Goal: Transaction & Acquisition: Purchase product/service

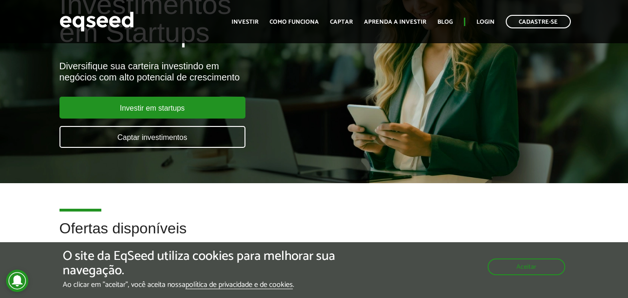
scroll to position [74, 0]
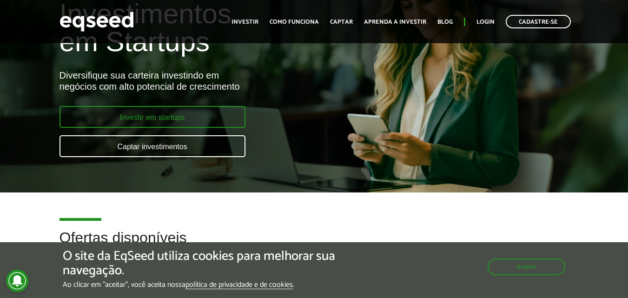
click at [175, 113] on link "Investir em startups" at bounding box center [153, 117] width 186 height 22
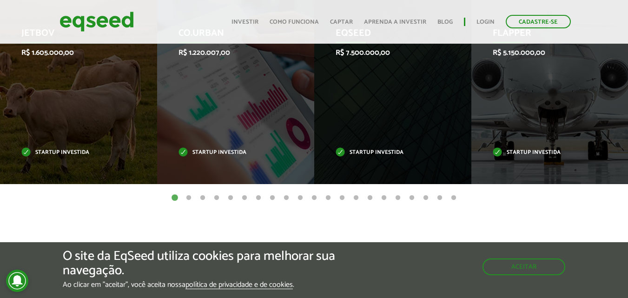
scroll to position [325, 0]
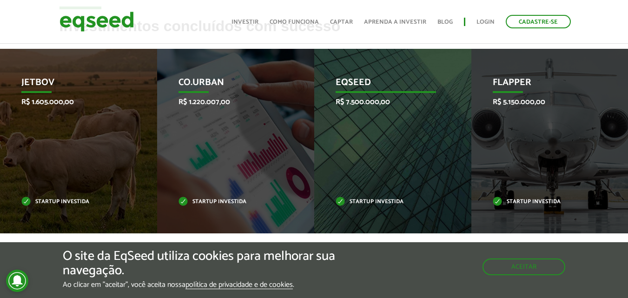
click at [383, 79] on p "EqSeed" at bounding box center [386, 85] width 100 height 16
click at [395, 131] on div "EqSeed R$ 7.500.000,00 Startup investida" at bounding box center [385, 141] width 143 height 185
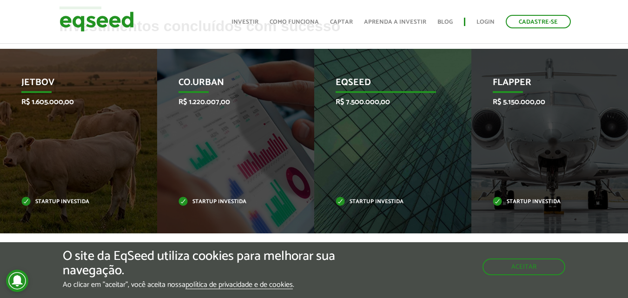
click at [395, 131] on div "EqSeed R$ 7.500.000,00 Startup investida" at bounding box center [385, 141] width 143 height 185
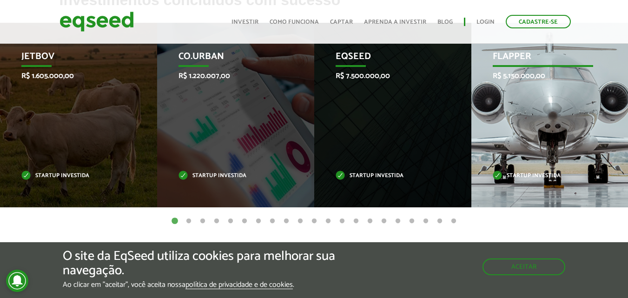
scroll to position [357, 0]
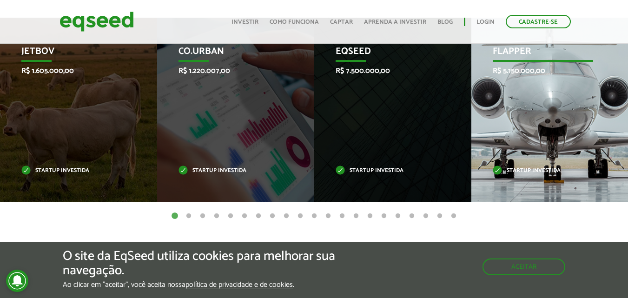
click at [528, 134] on div "Flapper R$ 5.150.000,00 Startup investida" at bounding box center [542, 110] width 143 height 185
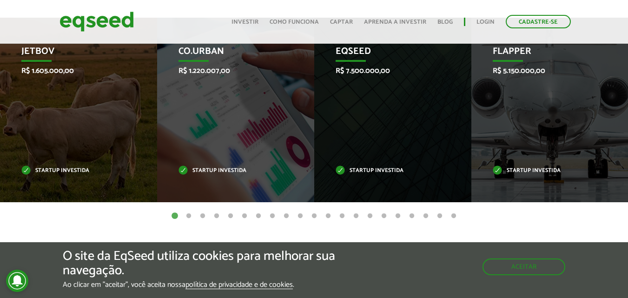
click at [278, 215] on ul "1 2 3 4 5 6 7 8 9 10 11 12 13 14 15 16 17 18 19 20 21" at bounding box center [314, 216] width 628 height 10
click at [453, 215] on button "21" at bounding box center [453, 216] width 9 height 9
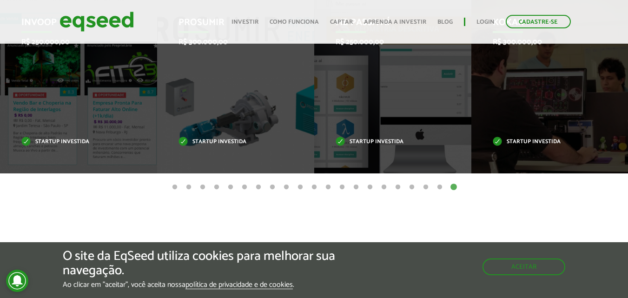
scroll to position [387, 0]
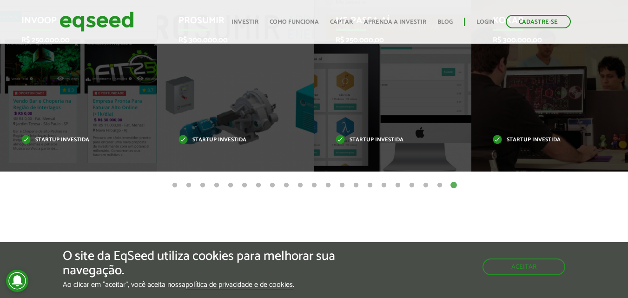
click at [439, 186] on button "20" at bounding box center [439, 185] width 9 height 9
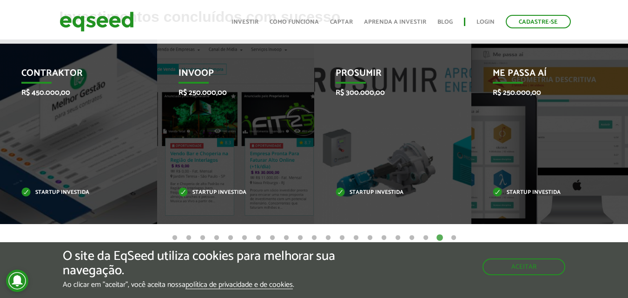
scroll to position [353, 0]
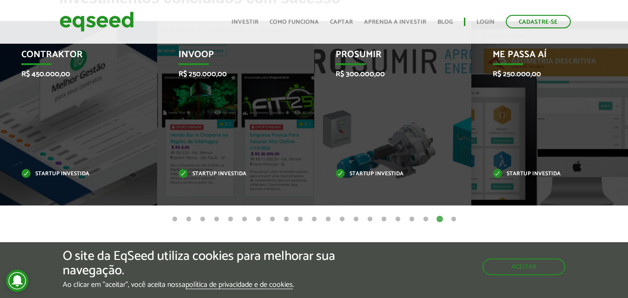
click at [424, 217] on button "19" at bounding box center [425, 219] width 9 height 9
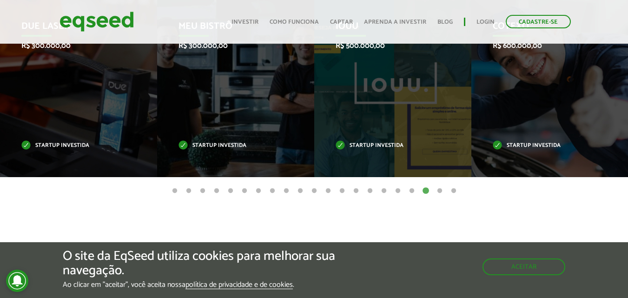
scroll to position [384, 0]
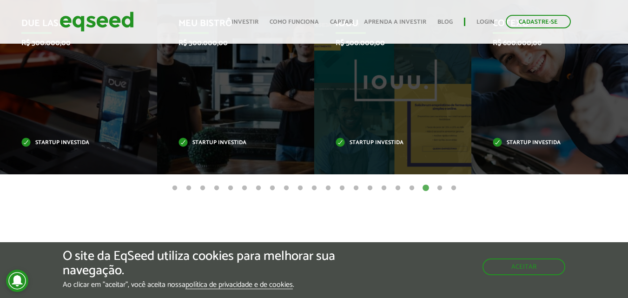
click at [412, 187] on button "18" at bounding box center [411, 188] width 9 height 9
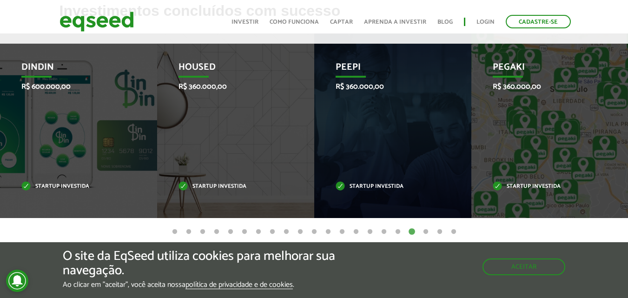
scroll to position [350, 0]
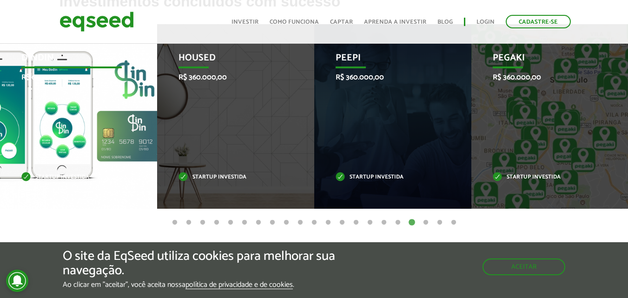
click at [84, 137] on div "DinDin R$ 600.000,00 Startup investida" at bounding box center [71, 116] width 143 height 185
click at [54, 172] on div "DinDin R$ 600.000,00 Startup investida" at bounding box center [71, 116] width 143 height 185
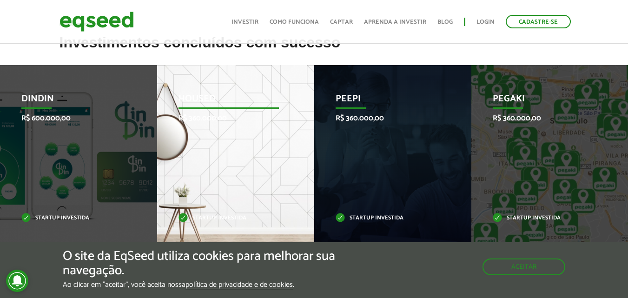
scroll to position [304, 0]
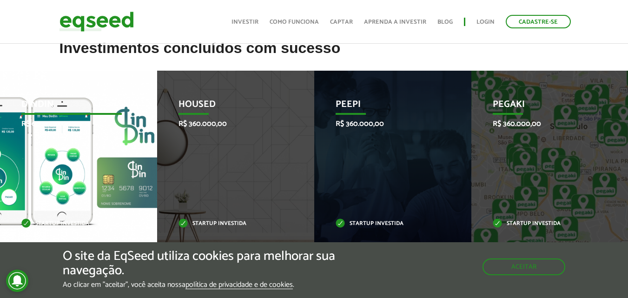
click at [102, 170] on div "DinDin R$ 600.000,00 Startup investida" at bounding box center [71, 163] width 143 height 185
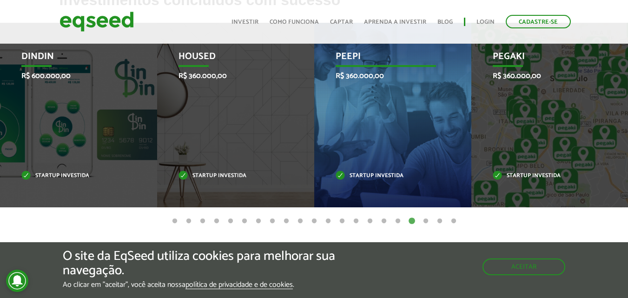
scroll to position [357, 0]
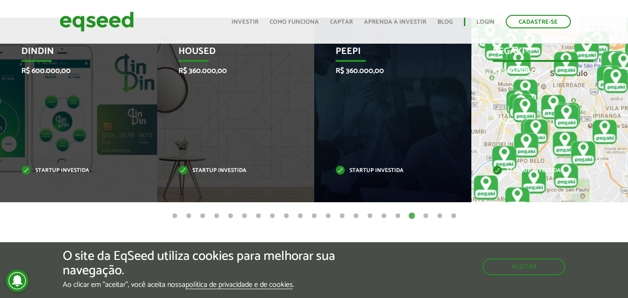
click at [527, 119] on div "Pegaki R$ 360.000,00 Startup investida" at bounding box center [542, 110] width 143 height 185
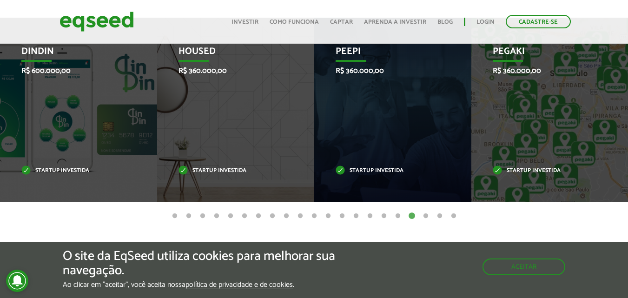
click at [398, 216] on button "17" at bounding box center [397, 216] width 9 height 9
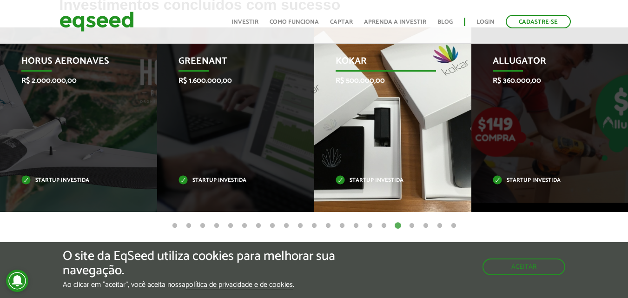
scroll to position [353, 0]
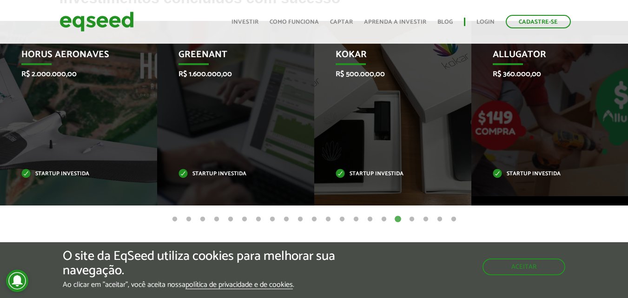
click at [382, 220] on button "16" at bounding box center [383, 219] width 9 height 9
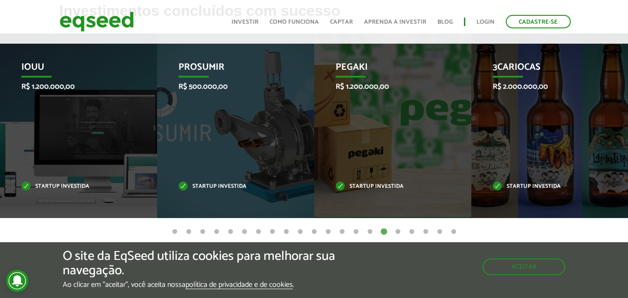
scroll to position [322, 0]
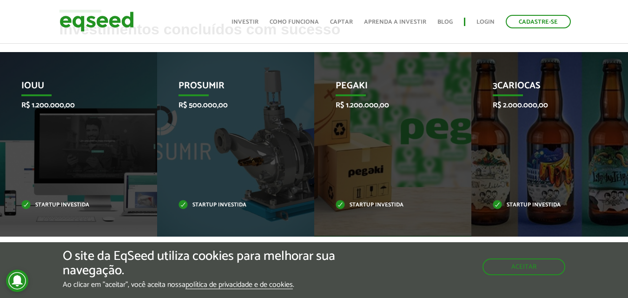
click at [427, 45] on h2 "Investimentos concluídos com sucesso" at bounding box center [315, 36] width 510 height 30
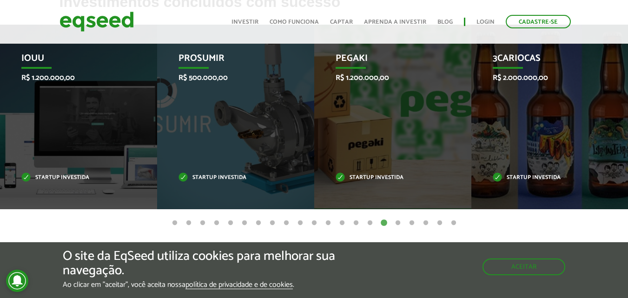
scroll to position [353, 0]
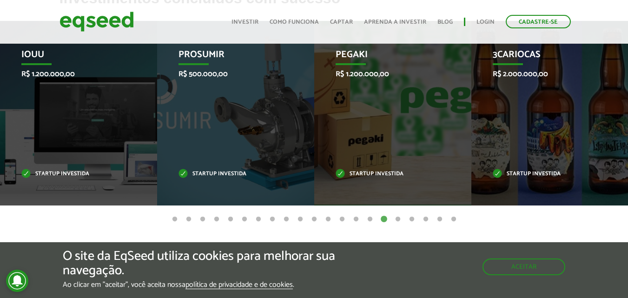
click at [369, 218] on button "15" at bounding box center [369, 219] width 9 height 9
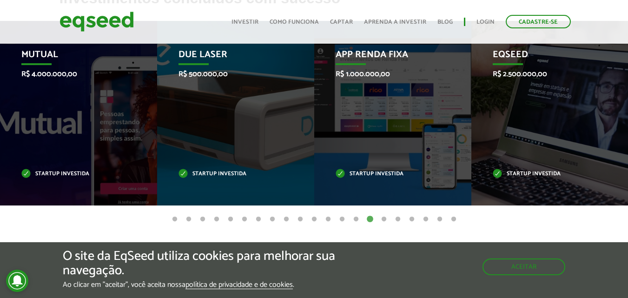
click at [355, 218] on button "14" at bounding box center [355, 219] width 9 height 9
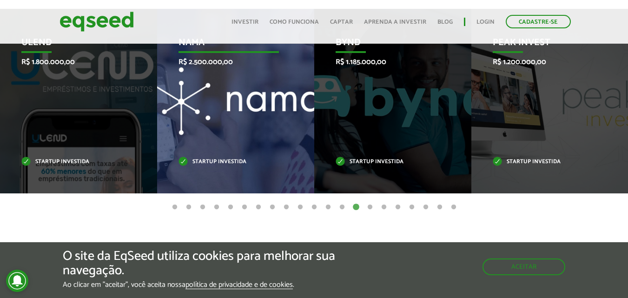
scroll to position [369, 0]
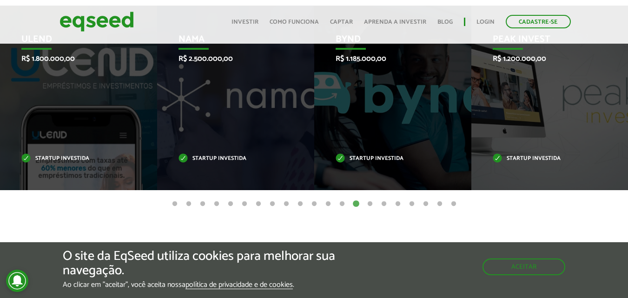
click at [341, 203] on button "13" at bounding box center [342, 203] width 9 height 9
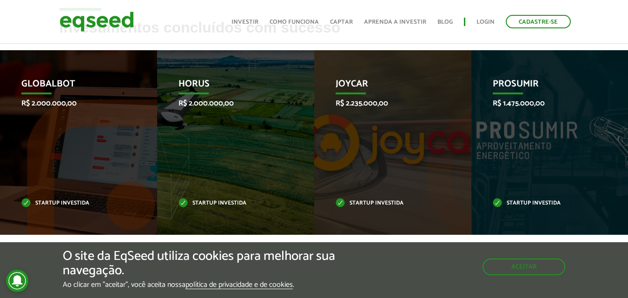
scroll to position [353, 0]
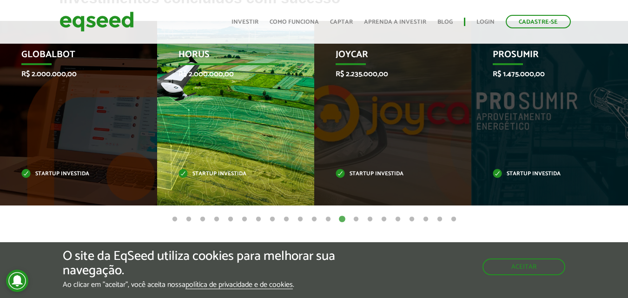
click at [280, 173] on div "HORUS R$ 2.000.000,00 Startup investida" at bounding box center [228, 113] width 143 height 185
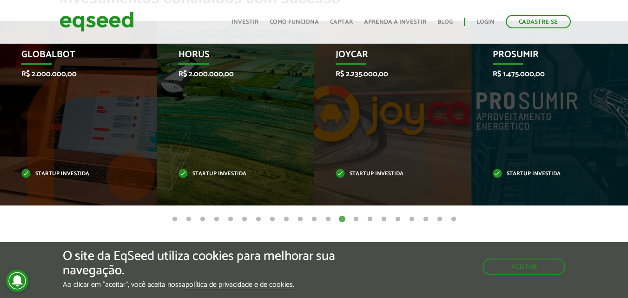
click at [328, 220] on button "12" at bounding box center [328, 219] width 9 height 9
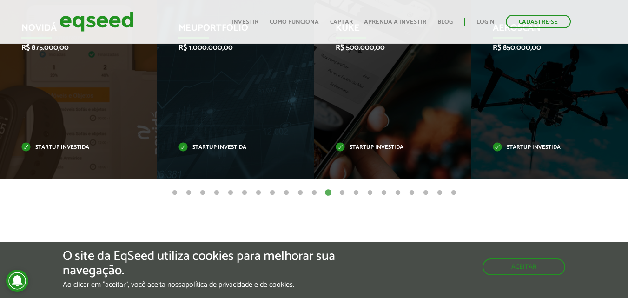
scroll to position [384, 0]
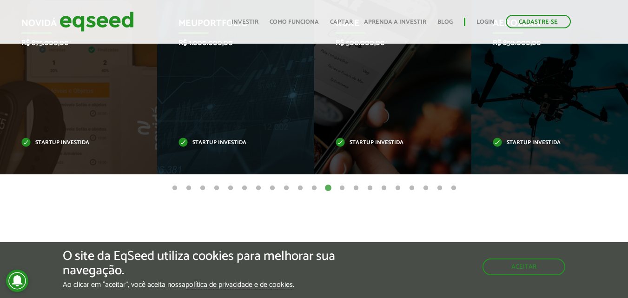
click at [313, 187] on button "11" at bounding box center [314, 188] width 9 height 9
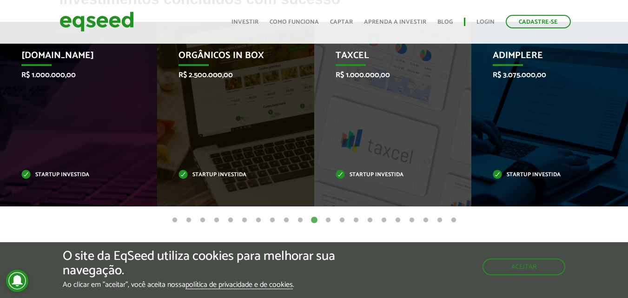
scroll to position [363, 0]
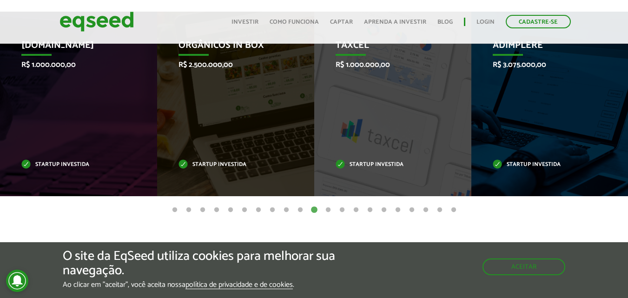
click at [303, 210] on button "10" at bounding box center [300, 209] width 9 height 9
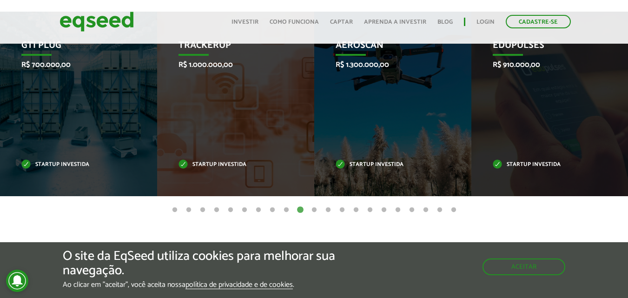
click at [287, 210] on button "9" at bounding box center [286, 209] width 9 height 9
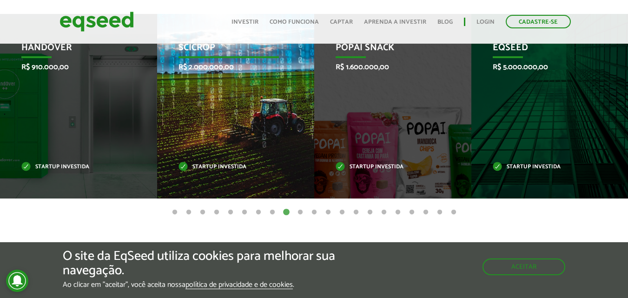
scroll to position [347, 0]
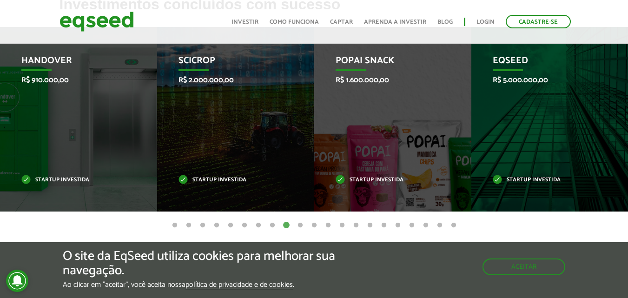
click at [271, 225] on button "8" at bounding box center [272, 225] width 9 height 9
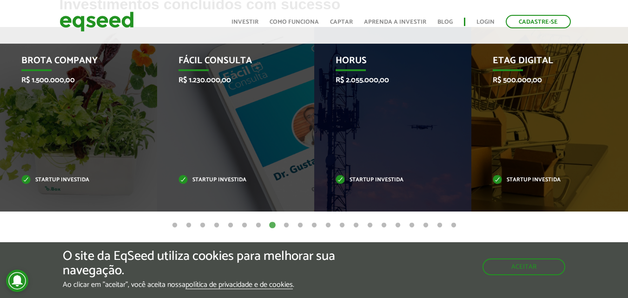
scroll to position [378, 0]
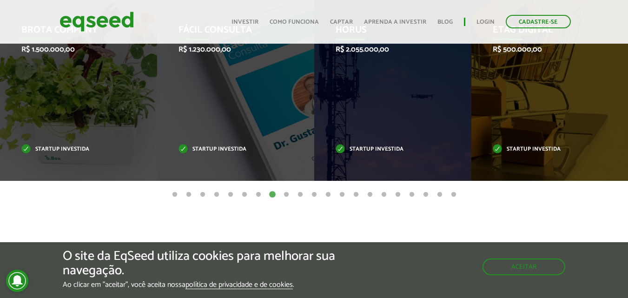
click at [255, 192] on button "7" at bounding box center [258, 194] width 9 height 9
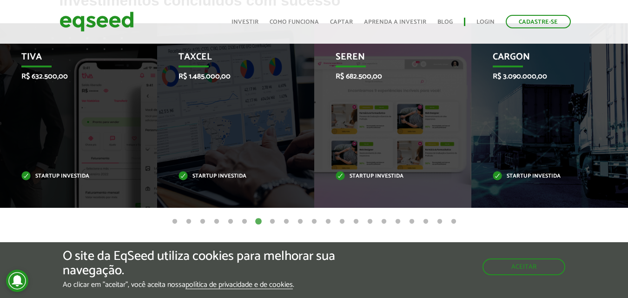
scroll to position [363, 0]
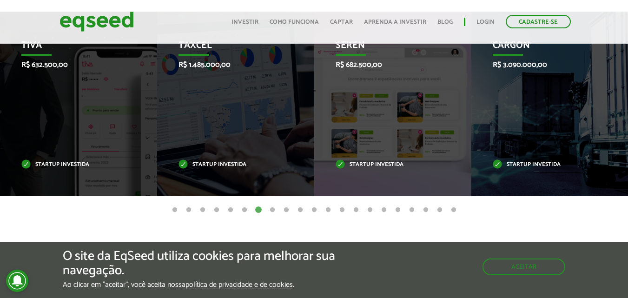
click at [245, 209] on button "6" at bounding box center [244, 209] width 9 height 9
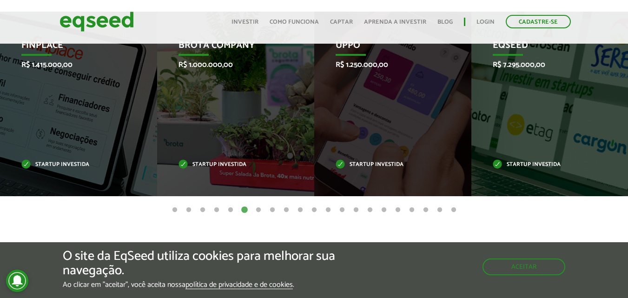
scroll to position [347, 0]
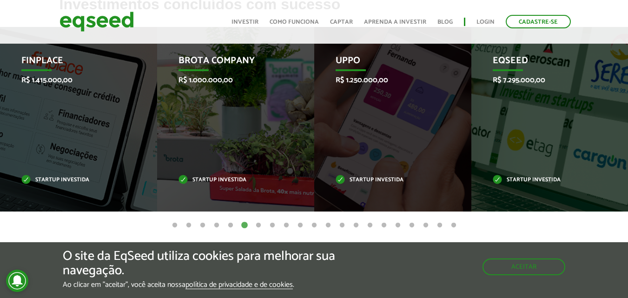
click at [230, 226] on button "5" at bounding box center [230, 225] width 9 height 9
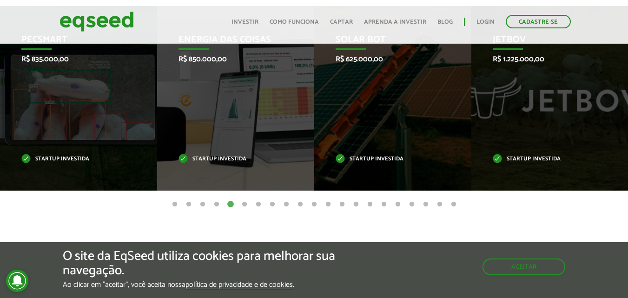
scroll to position [372, 0]
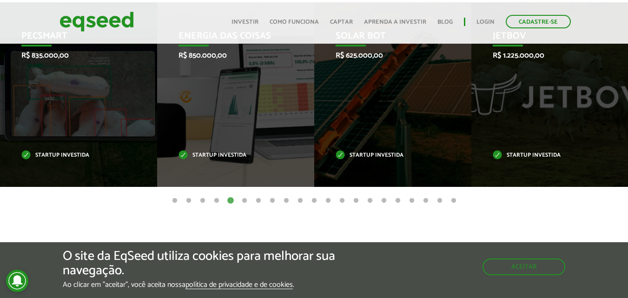
click at [215, 203] on button "4" at bounding box center [216, 200] width 9 height 9
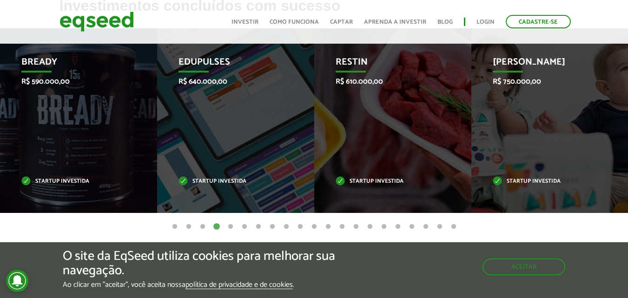
scroll to position [353, 0]
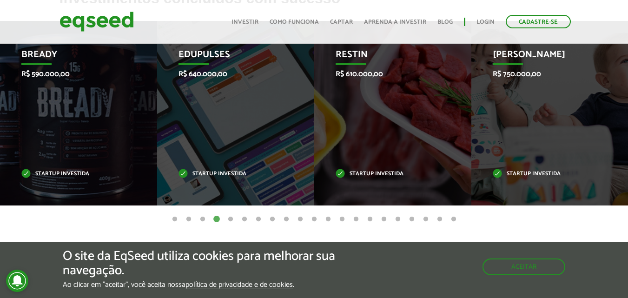
click at [203, 221] on button "3" at bounding box center [202, 219] width 9 height 9
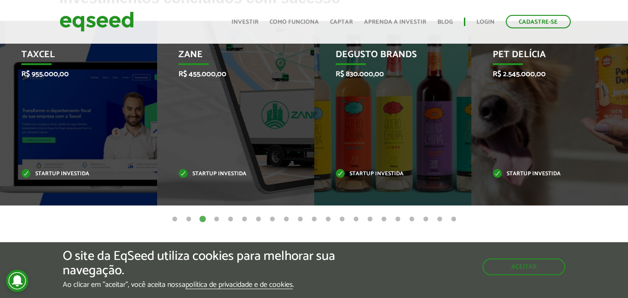
click at [216, 221] on button "4" at bounding box center [216, 219] width 9 height 9
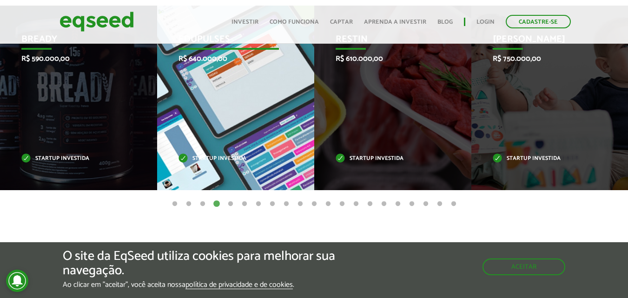
scroll to position [384, 0]
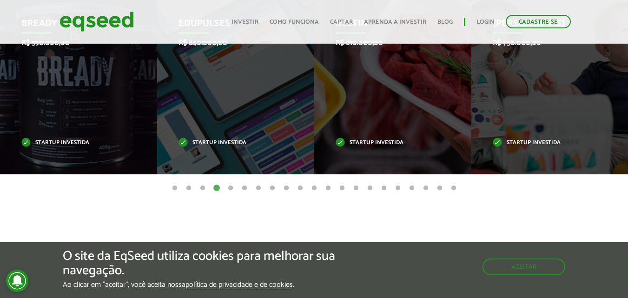
click at [203, 189] on button "3" at bounding box center [202, 188] width 9 height 9
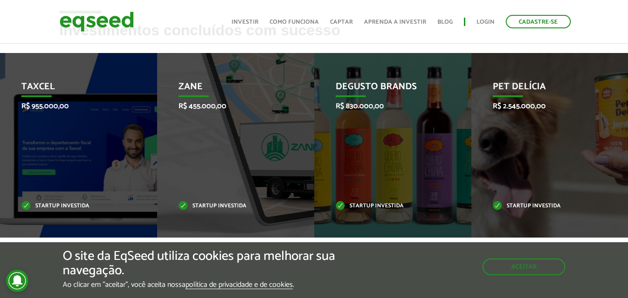
scroll to position [341, 0]
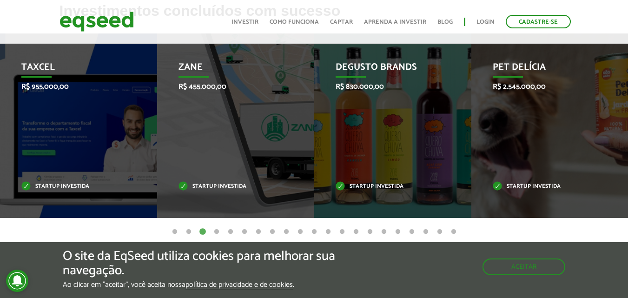
click at [188, 232] on button "2" at bounding box center [188, 231] width 9 height 9
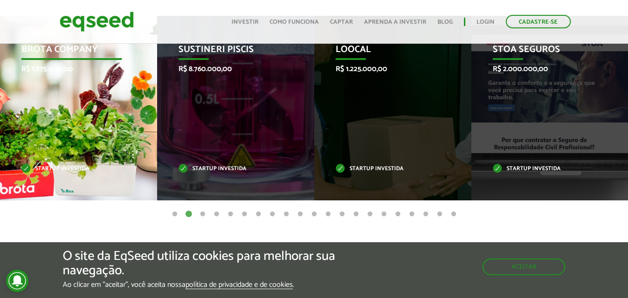
scroll to position [369, 0]
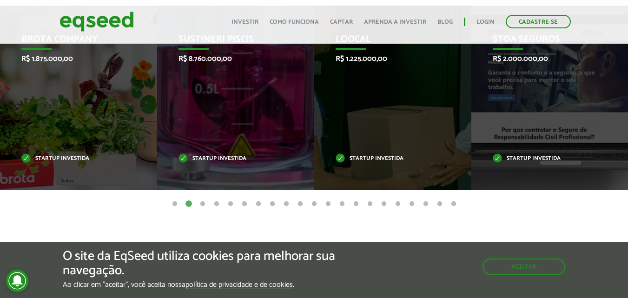
click at [174, 205] on button "1" at bounding box center [174, 203] width 9 height 9
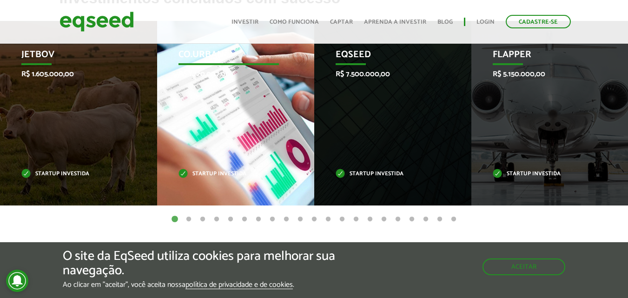
scroll to position [322, 0]
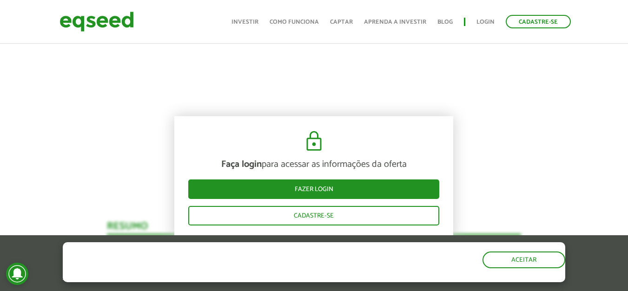
scroll to position [648, 0]
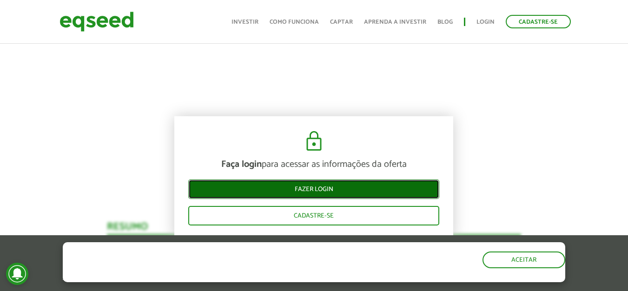
click at [421, 190] on link "Fazer login" at bounding box center [313, 189] width 251 height 20
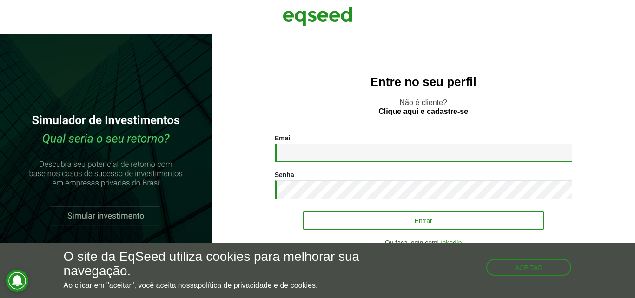
type input "**********"
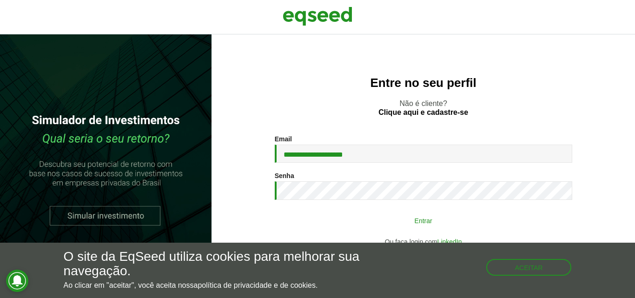
click at [418, 226] on button "Entrar" at bounding box center [424, 221] width 242 height 18
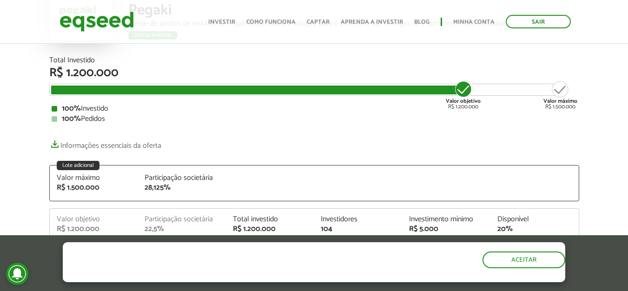
scroll to position [102, 0]
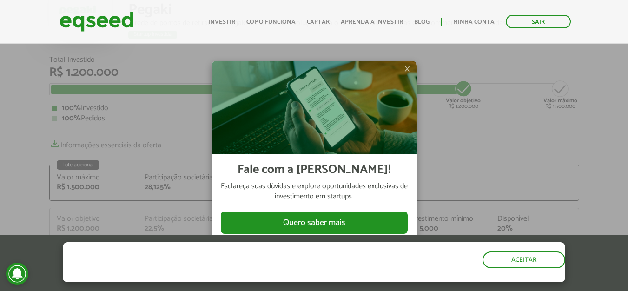
click at [408, 68] on span "×" at bounding box center [407, 68] width 6 height 11
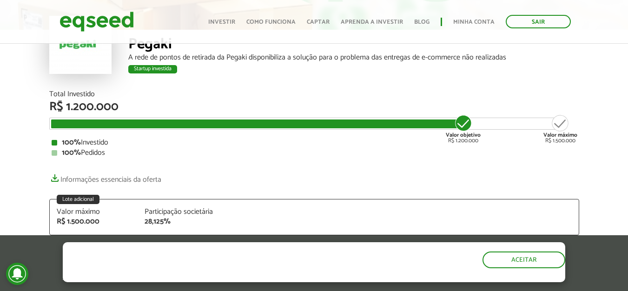
scroll to position [0, 0]
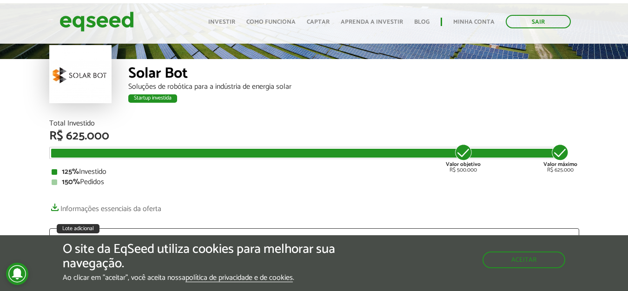
scroll to position [37, 0]
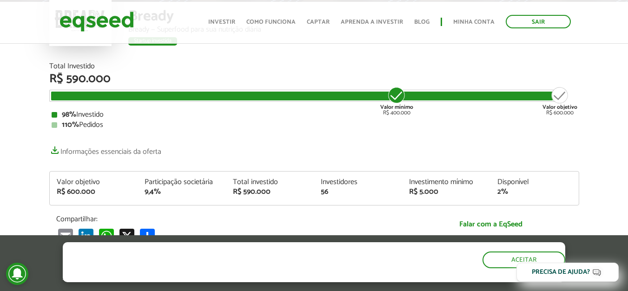
scroll to position [108, 0]
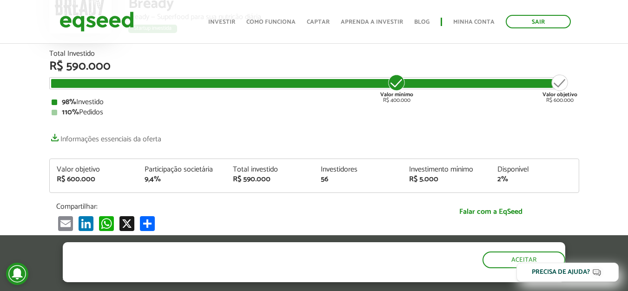
click at [561, 102] on div "Valor objetivo R$ 600.000" at bounding box center [560, 88] width 35 height 30
click at [576, 90] on strong "Valor objetivo" at bounding box center [560, 94] width 35 height 9
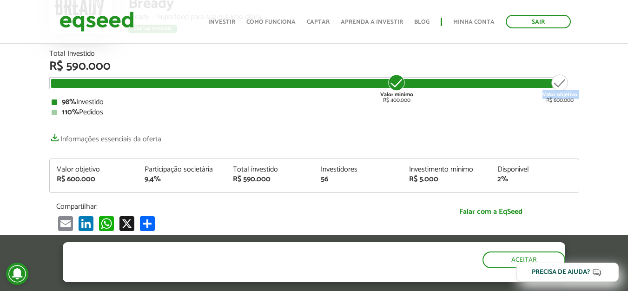
click at [576, 90] on strong "Valor objetivo" at bounding box center [560, 94] width 35 height 9
click at [588, 96] on article "Bready Bready — Superfood para sua nutrição diária Startup investida Startup in…" at bounding box center [314, 246] width 628 height 624
click at [422, 92] on div "Total Investido R$ 590.000 Valor mínimo R$ 400.000 Valor objetivo R$ 600.000 98…" at bounding box center [314, 83] width 530 height 66
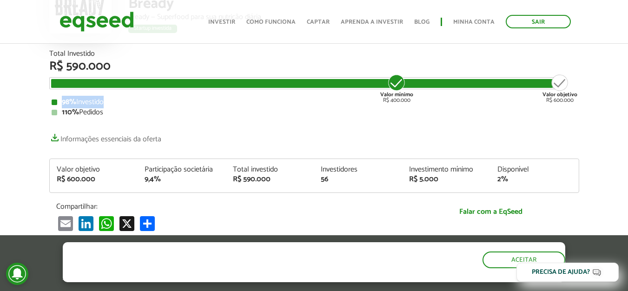
click at [429, 100] on div "98% Investido" at bounding box center [314, 102] width 525 height 7
click at [430, 110] on div "110% Pedidos" at bounding box center [314, 112] width 525 height 7
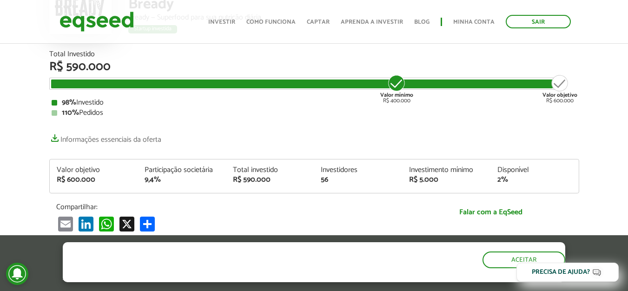
scroll to position [0, 0]
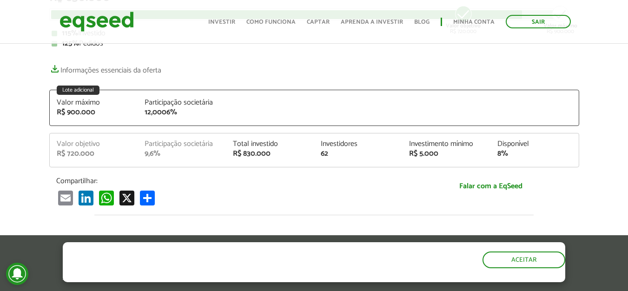
scroll to position [171, 0]
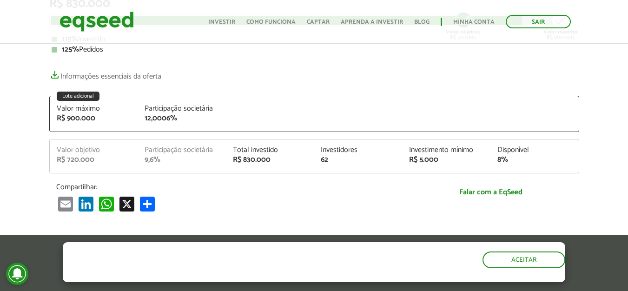
click at [521, 152] on div "Disponível" at bounding box center [534, 149] width 74 height 7
click at [577, 157] on div "Disponível 8%" at bounding box center [534, 154] width 88 height 17
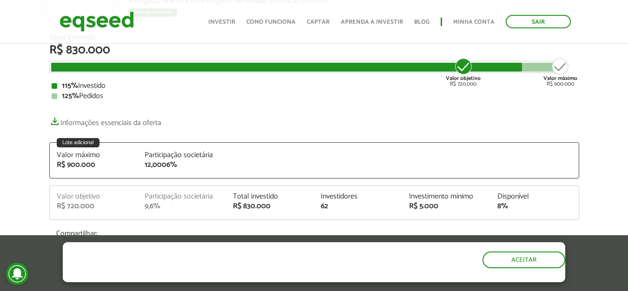
scroll to position [140, 0]
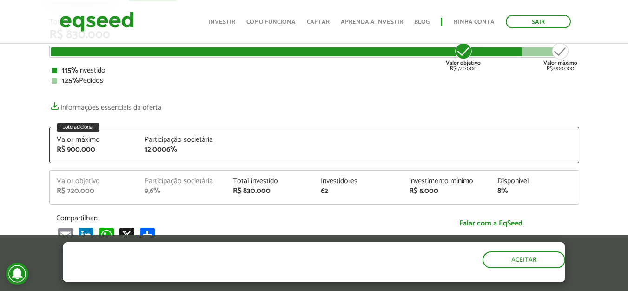
click at [172, 180] on div "Participação societária" at bounding box center [182, 181] width 74 height 7
click at [172, 192] on div "9,6%" at bounding box center [182, 190] width 74 height 7
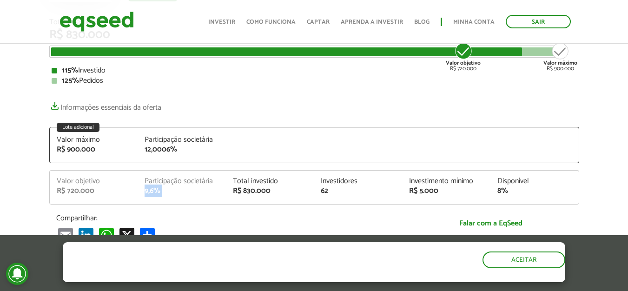
click at [172, 192] on div "9,6%" at bounding box center [182, 190] width 74 height 7
click at [206, 192] on div "9,6%" at bounding box center [182, 190] width 74 height 7
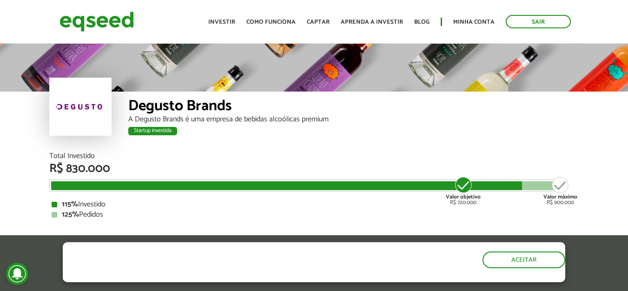
scroll to position [0, 0]
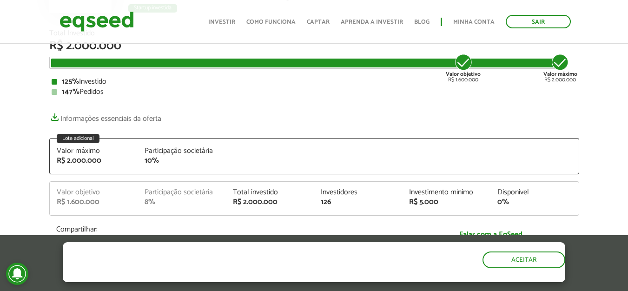
scroll to position [127, 0]
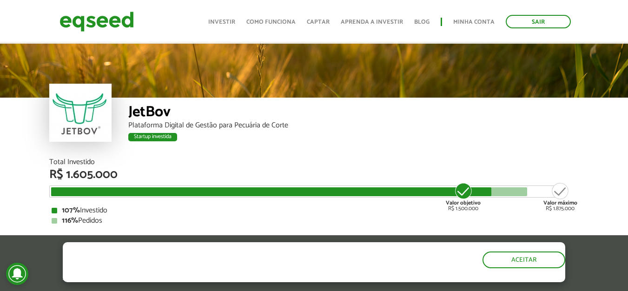
scroll to position [15, 0]
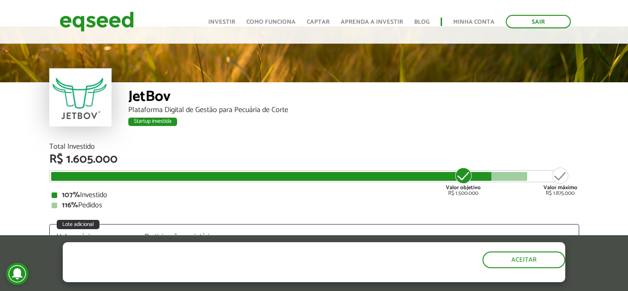
click at [421, 93] on div "JetBov" at bounding box center [353, 97] width 451 height 17
click at [411, 103] on div "JetBov" at bounding box center [353, 97] width 451 height 17
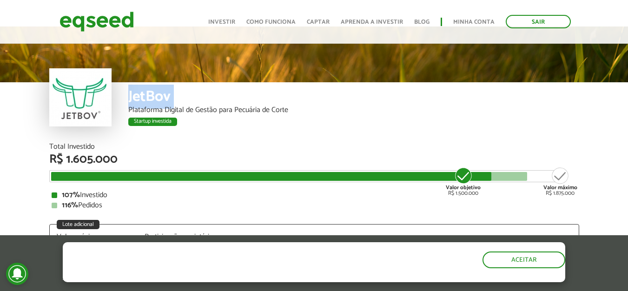
click at [411, 103] on div "JetBov" at bounding box center [353, 97] width 451 height 17
click at [414, 109] on div "Plataforma Digital de Gestão para Pecuária de Corte" at bounding box center [353, 109] width 451 height 7
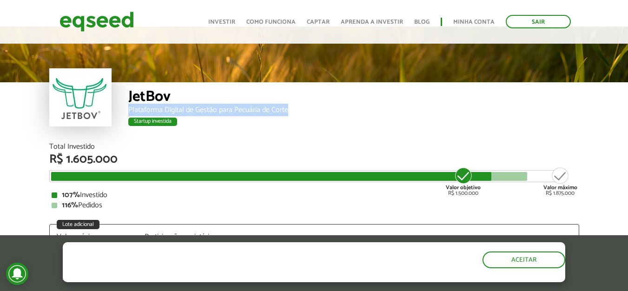
click at [414, 109] on div "Plataforma Digital de Gestão para Pecuária de Corte" at bounding box center [353, 109] width 451 height 7
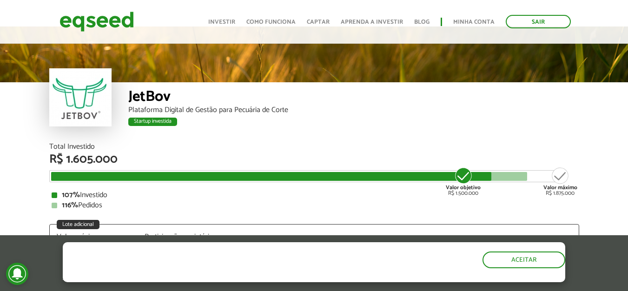
click at [414, 129] on div "JetBov Plataforma Digital de Gestão para Pecuária de Corte Startup investida" at bounding box center [353, 112] width 451 height 61
click at [416, 153] on div "R$ 1.605.000" at bounding box center [314, 159] width 530 height 12
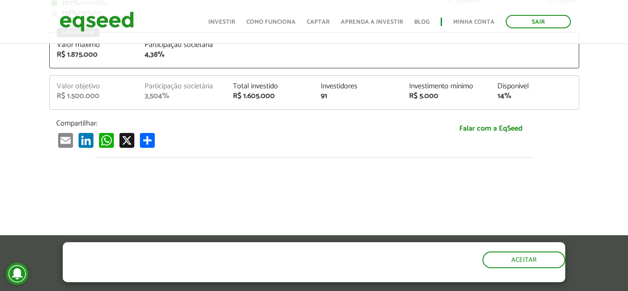
scroll to position [192, 0]
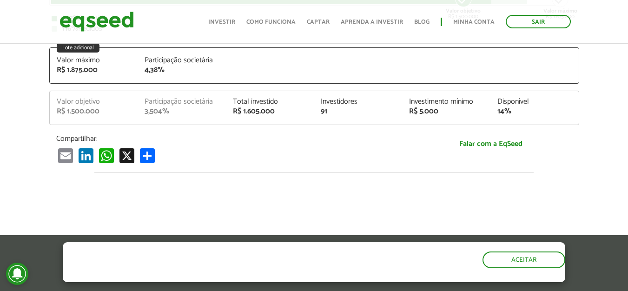
click at [371, 106] on div "Investidores 91" at bounding box center [358, 106] width 88 height 17
click at [371, 98] on div "Investidores" at bounding box center [358, 101] width 74 height 7
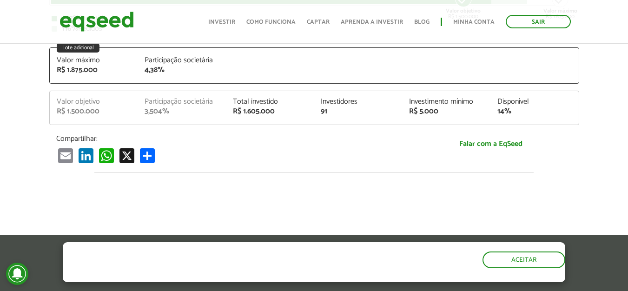
click at [371, 98] on div "Investidores" at bounding box center [358, 101] width 74 height 7
click at [284, 111] on div "R$ 1.605.000" at bounding box center [270, 111] width 74 height 7
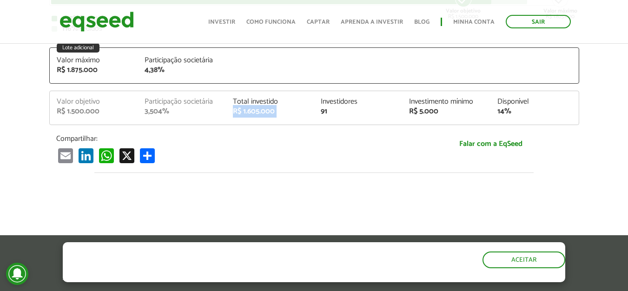
click at [284, 111] on div "R$ 1.605.000" at bounding box center [270, 111] width 74 height 7
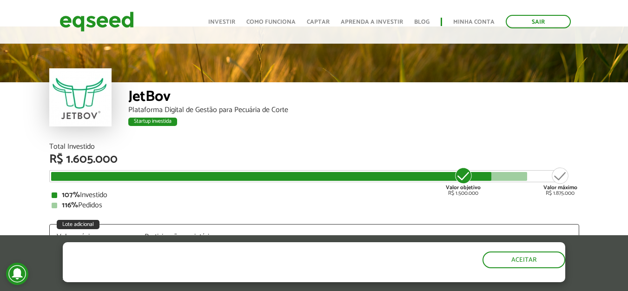
scroll to position [0, 0]
